Goal: Find specific page/section: Find specific page/section

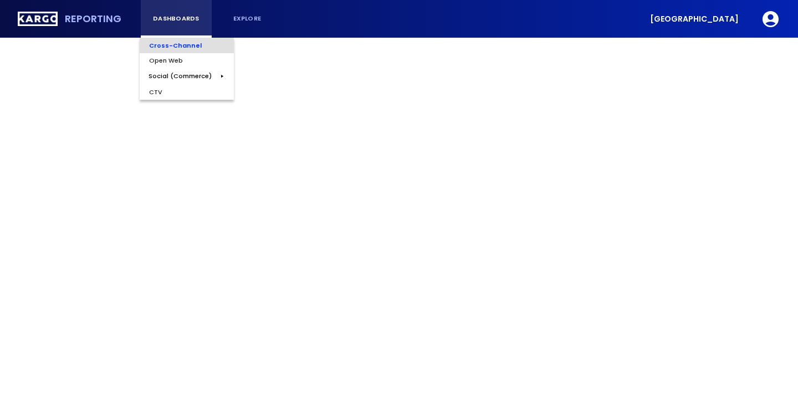
click at [161, 27] on button "dashboards" at bounding box center [176, 19] width 71 height 38
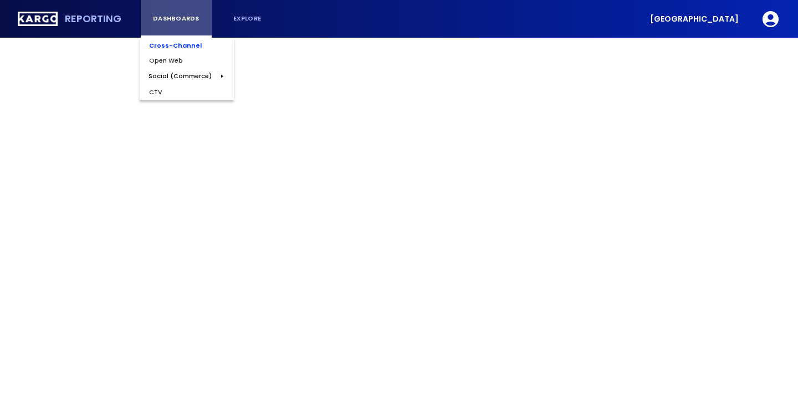
click at [166, 21] on div "dashboards" at bounding box center [176, 18] width 53 height 7
click at [169, 11] on button "dashboards" at bounding box center [176, 19] width 71 height 38
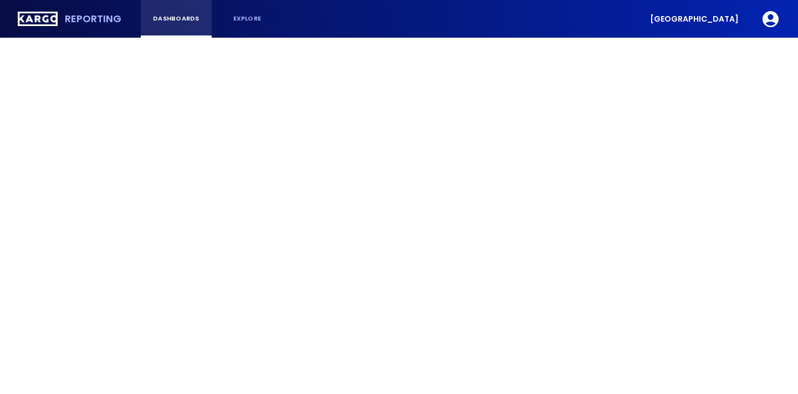
click at [175, 8] on button "dashboards" at bounding box center [176, 19] width 71 height 38
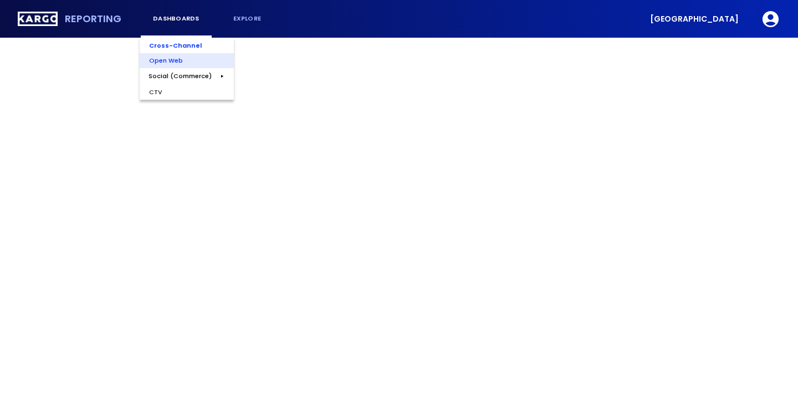
click at [174, 62] on div "Open Web" at bounding box center [166, 61] width 52 height 16
click at [716, 17] on span "[GEOGRAPHIC_DATA]" at bounding box center [694, 19] width 89 height 8
click at [772, 17] on icon "button" at bounding box center [770, 18] width 19 height 19
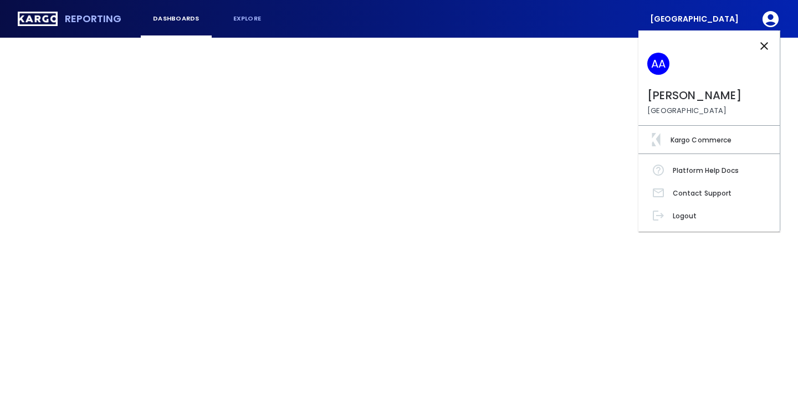
click at [296, 46] on div at bounding box center [399, 197] width 798 height 394
